Goal: Task Accomplishment & Management: Complete application form

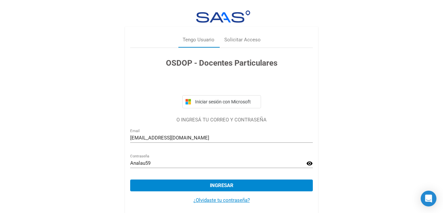
scroll to position [7, 0]
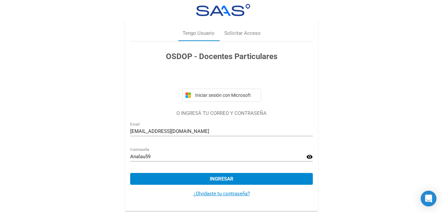
click at [212, 180] on span "Ingresar" at bounding box center [222, 179] width 24 height 6
click at [172, 182] on button "Ingresar" at bounding box center [221, 179] width 183 height 12
click at [202, 194] on link "¿Olvidaste tu contraseña?" at bounding box center [221, 194] width 56 height 6
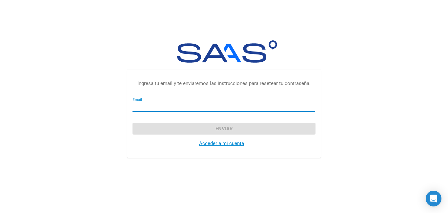
click at [193, 108] on input "Email" at bounding box center [223, 107] width 183 height 6
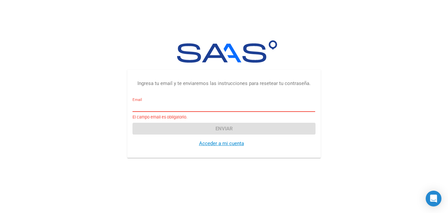
click at [169, 107] on input "Email" at bounding box center [223, 107] width 183 height 6
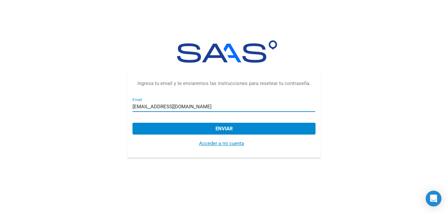
type input "[EMAIL_ADDRESS][DOMAIN_NAME]"
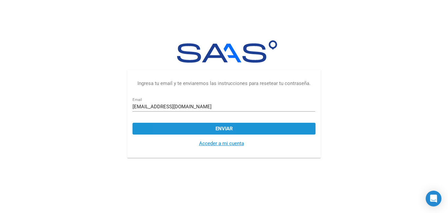
click at [192, 131] on button "Enviar" at bounding box center [223, 129] width 183 height 12
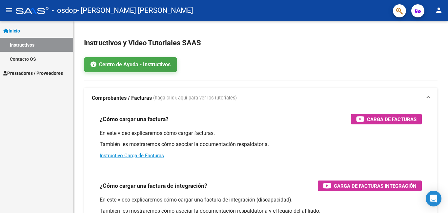
click at [30, 73] on span "Prestadores / Proveedores" at bounding box center [33, 73] width 60 height 7
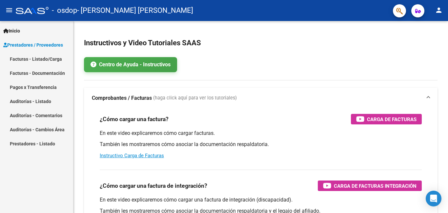
click at [47, 61] on link "Facturas - Listado/Carga" at bounding box center [36, 59] width 73 height 14
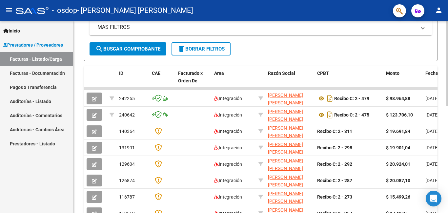
scroll to position [156, 0]
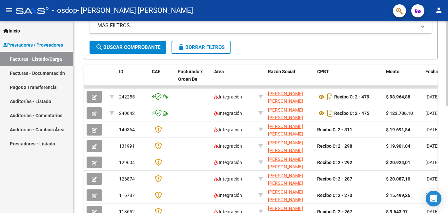
click at [448, 125] on div at bounding box center [447, 134] width 2 height 85
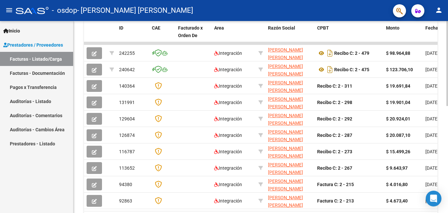
scroll to position [200, 0]
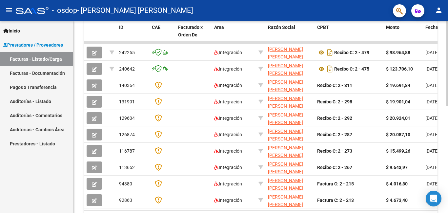
click at [447, 122] on div at bounding box center [447, 154] width 2 height 85
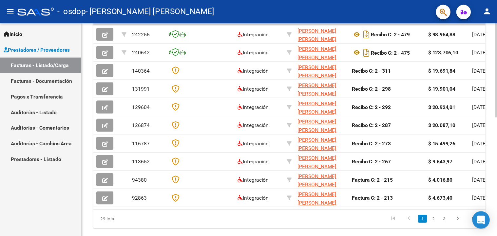
scroll to position [223, 0]
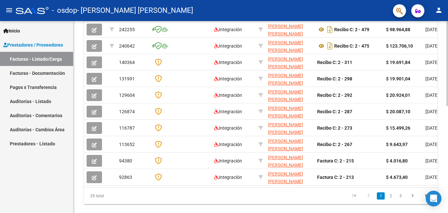
click at [448, 125] on div at bounding box center [447, 164] width 2 height 85
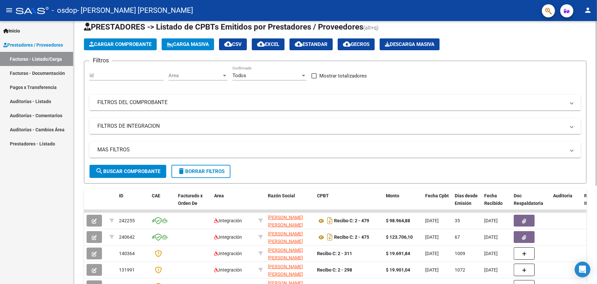
scroll to position [0, 0]
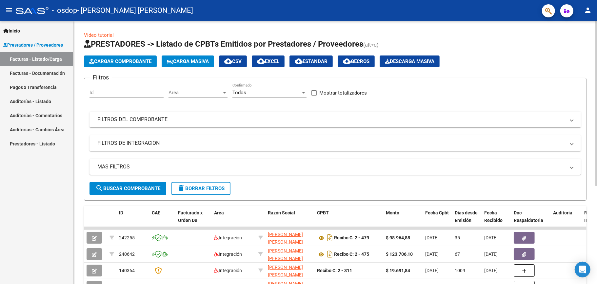
click at [448, 34] on div at bounding box center [596, 103] width 2 height 165
click at [128, 58] on span "Cargar Comprobante" at bounding box center [120, 61] width 62 height 6
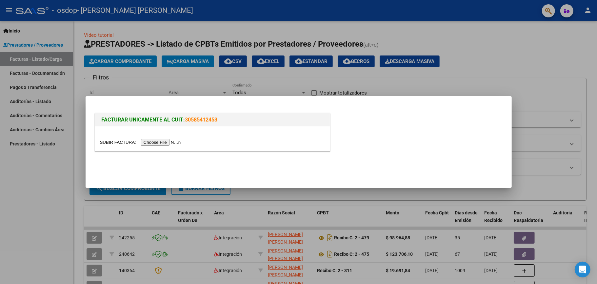
click at [149, 141] on input "file" at bounding box center [141, 142] width 83 height 7
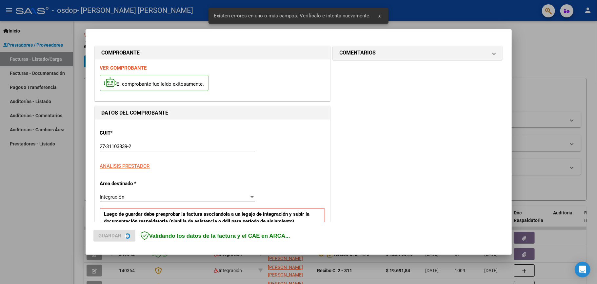
scroll to position [125, 0]
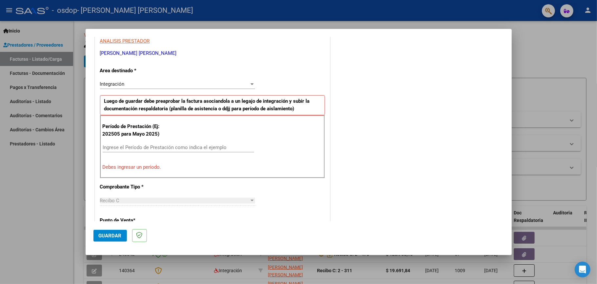
click at [165, 148] on input "Ingrese el Período de Prestación como indica el ejemplo" at bounding box center [178, 147] width 151 height 6
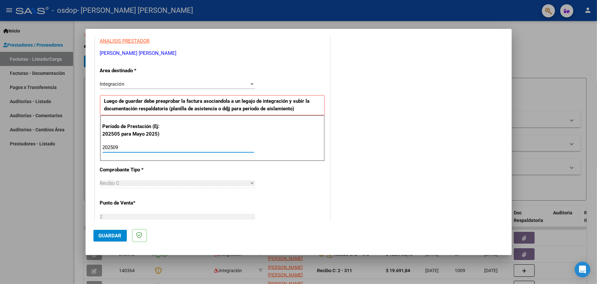
type input "202509"
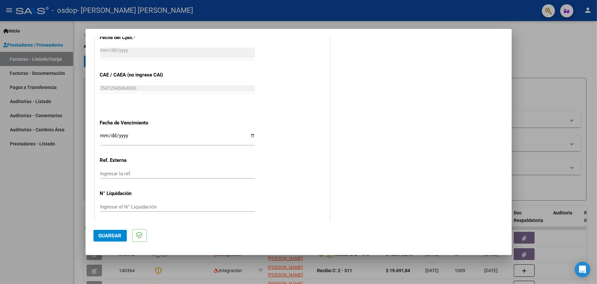
scroll to position [394, 0]
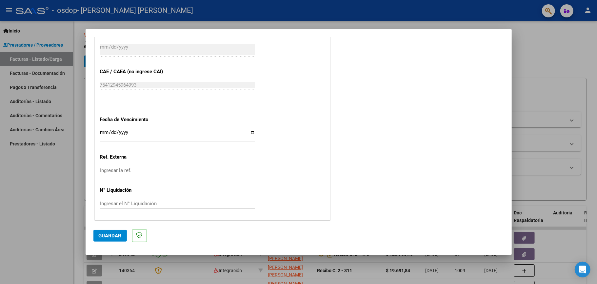
click at [102, 132] on input "Ingresar la fecha" at bounding box center [177, 135] width 155 height 10
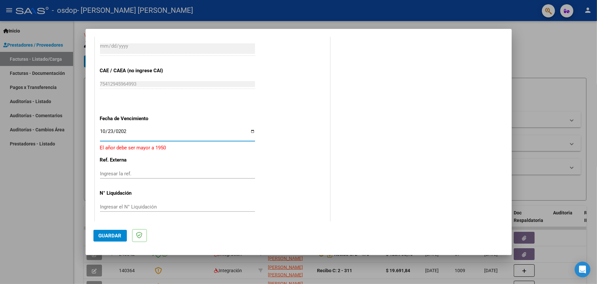
type input "[DATE]"
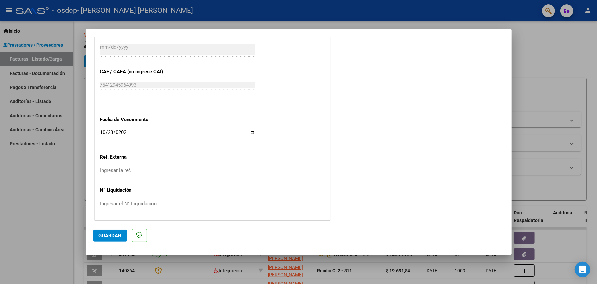
click at [108, 172] on input "Ingresar la ref." at bounding box center [177, 170] width 155 height 6
click at [118, 212] on span "Guardar" at bounding box center [110, 235] width 23 height 6
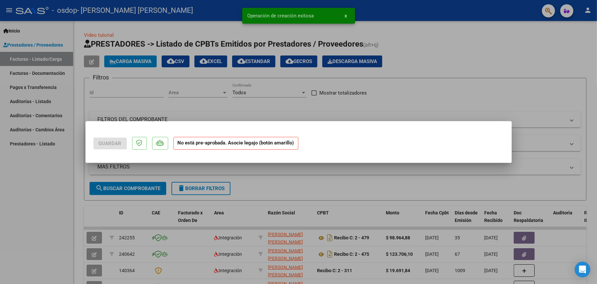
scroll to position [0, 0]
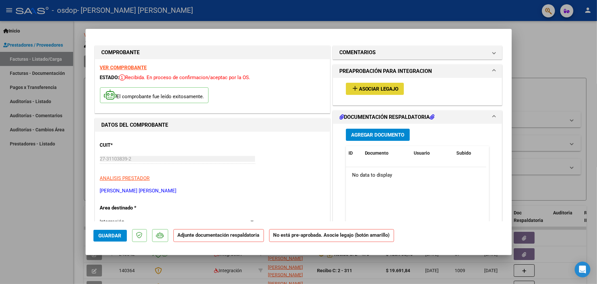
click at [385, 91] on span "Asociar Legajo" at bounding box center [379, 89] width 40 height 6
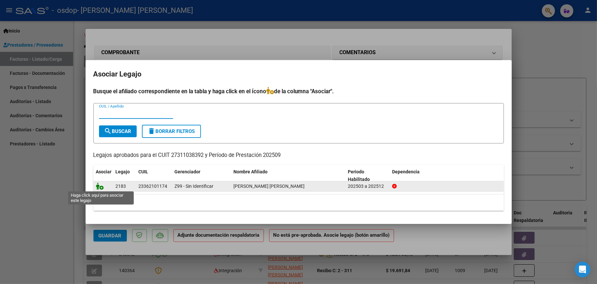
click at [101, 187] on icon at bounding box center [100, 185] width 8 height 7
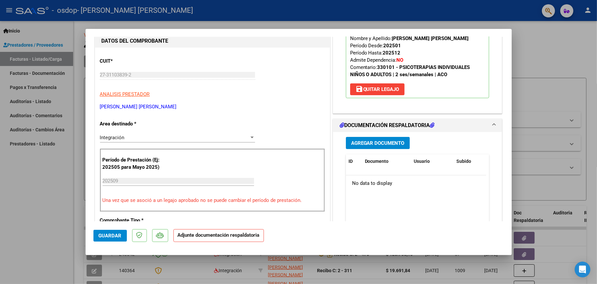
scroll to position [87, 0]
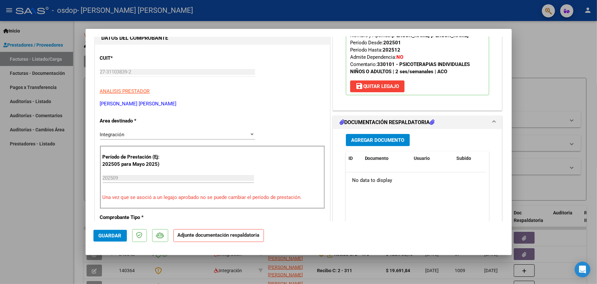
drag, startPoint x: 348, startPoint y: 141, endPoint x: 344, endPoint y: 141, distance: 4.3
click at [346, 141] on button "Agregar Documento" at bounding box center [378, 140] width 64 height 12
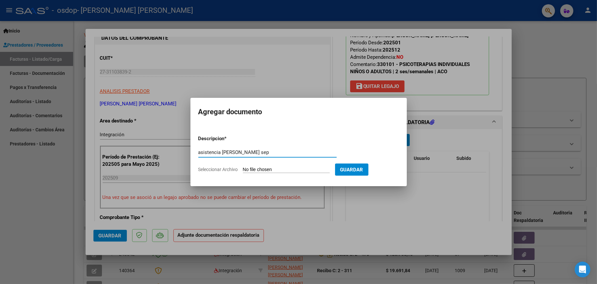
type input "asistencia [PERSON_NAME] sep"
click at [310, 169] on input "Seleccionar Archivo" at bounding box center [286, 170] width 87 height 6
type input "C:\fakepath\asistencia [PERSON_NAME] [DATE].pdf"
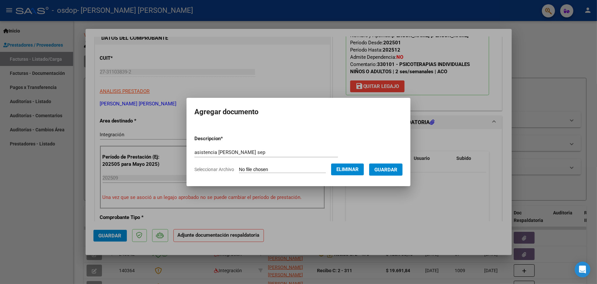
click at [392, 170] on span "Guardar" at bounding box center [385, 170] width 23 height 6
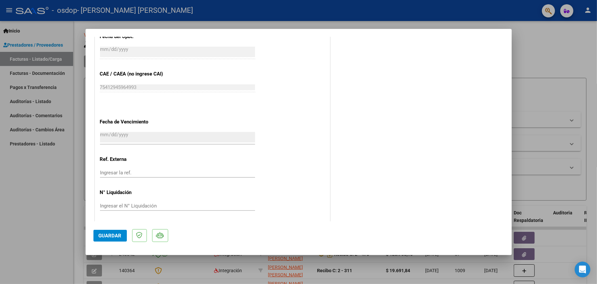
scroll to position [403, 0]
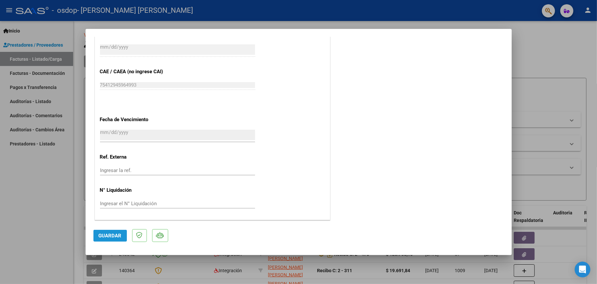
click at [108, 212] on span "Guardar" at bounding box center [110, 235] width 23 height 6
click at [107, 212] on span "Guardar" at bounding box center [110, 235] width 23 height 6
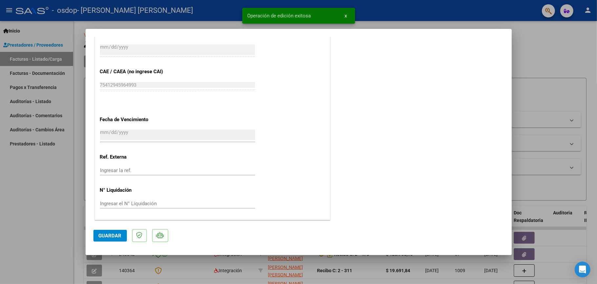
click at [54, 193] on div at bounding box center [298, 142] width 597 height 284
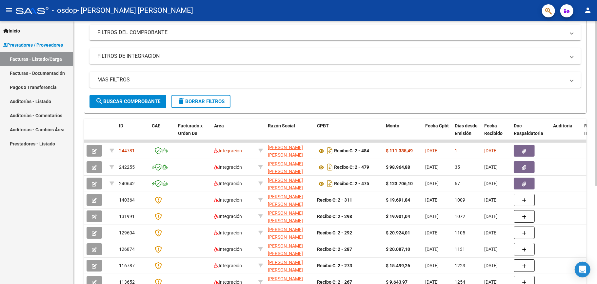
scroll to position [88, 0]
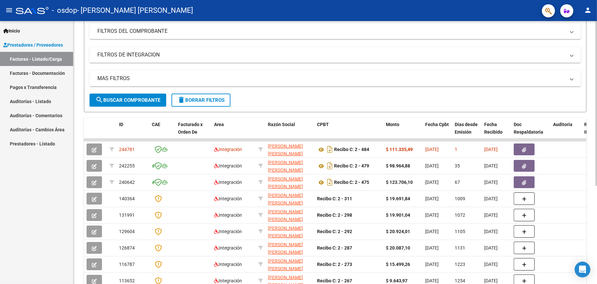
click at [448, 139] on div at bounding box center [596, 161] width 2 height 165
click at [448, 13] on mat-icon "person" at bounding box center [588, 10] width 8 height 8
click at [448, 42] on button "exit_to_app Salir" at bounding box center [574, 43] width 40 height 16
